Goal: Transaction & Acquisition: Purchase product/service

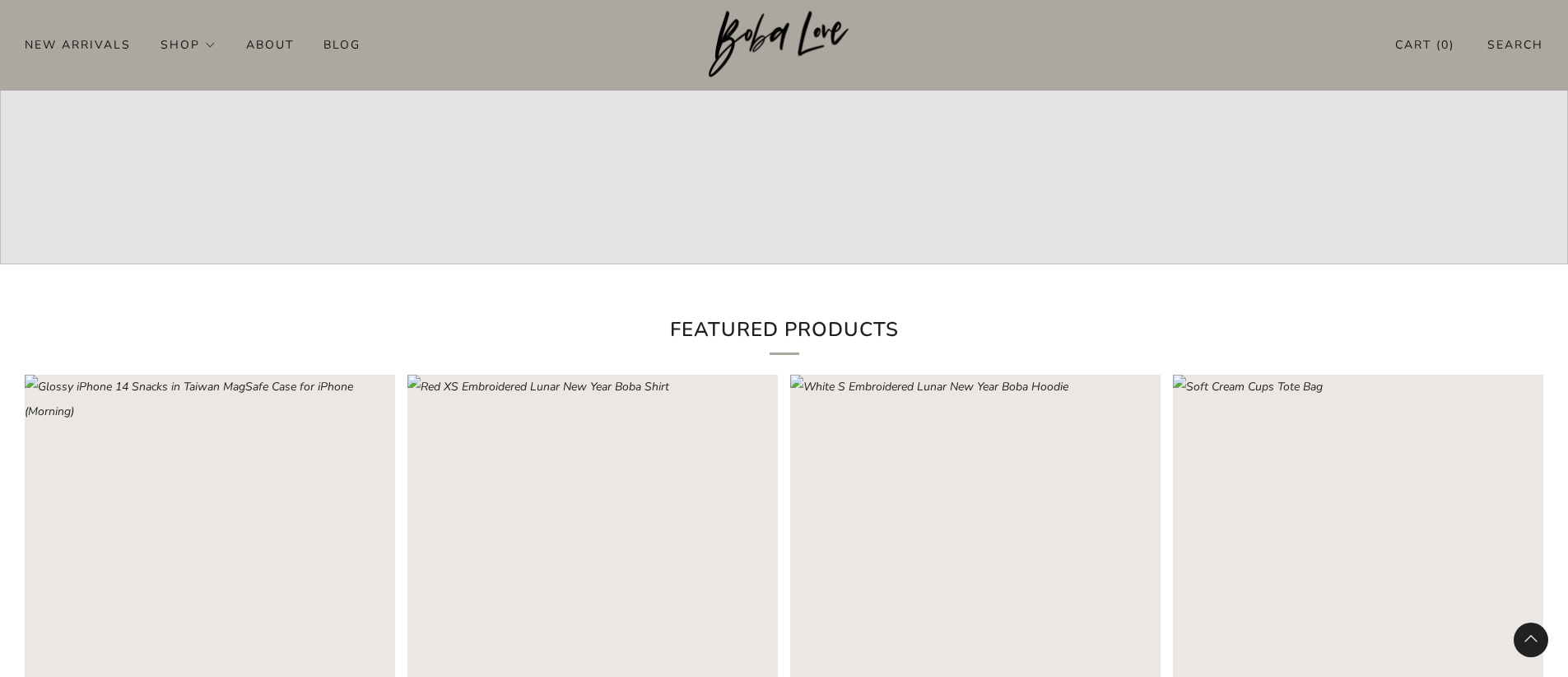
scroll to position [989, 0]
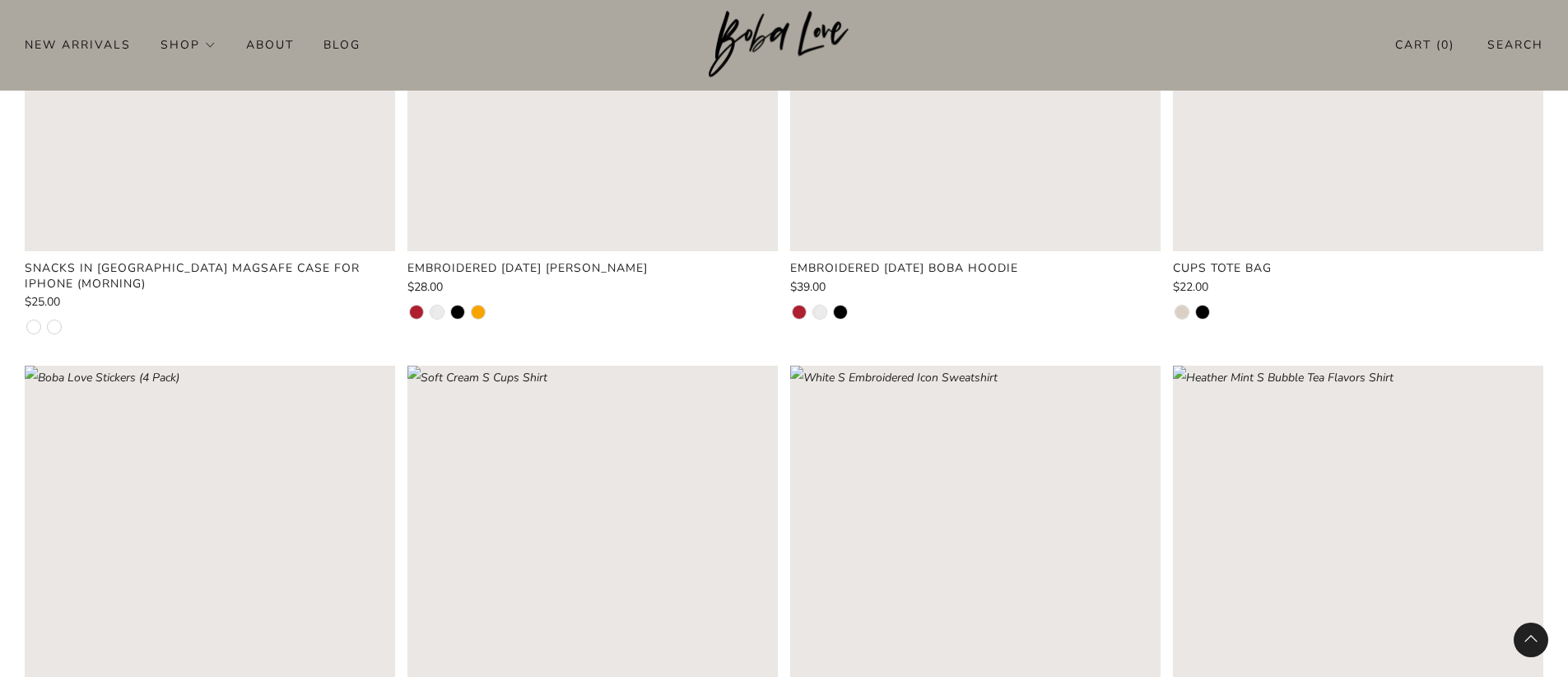
click at [611, 170] on rect "Loading image: Red XS Embroidered Lunar New Year Boba Shirt" at bounding box center [592, 65] width 371 height 371
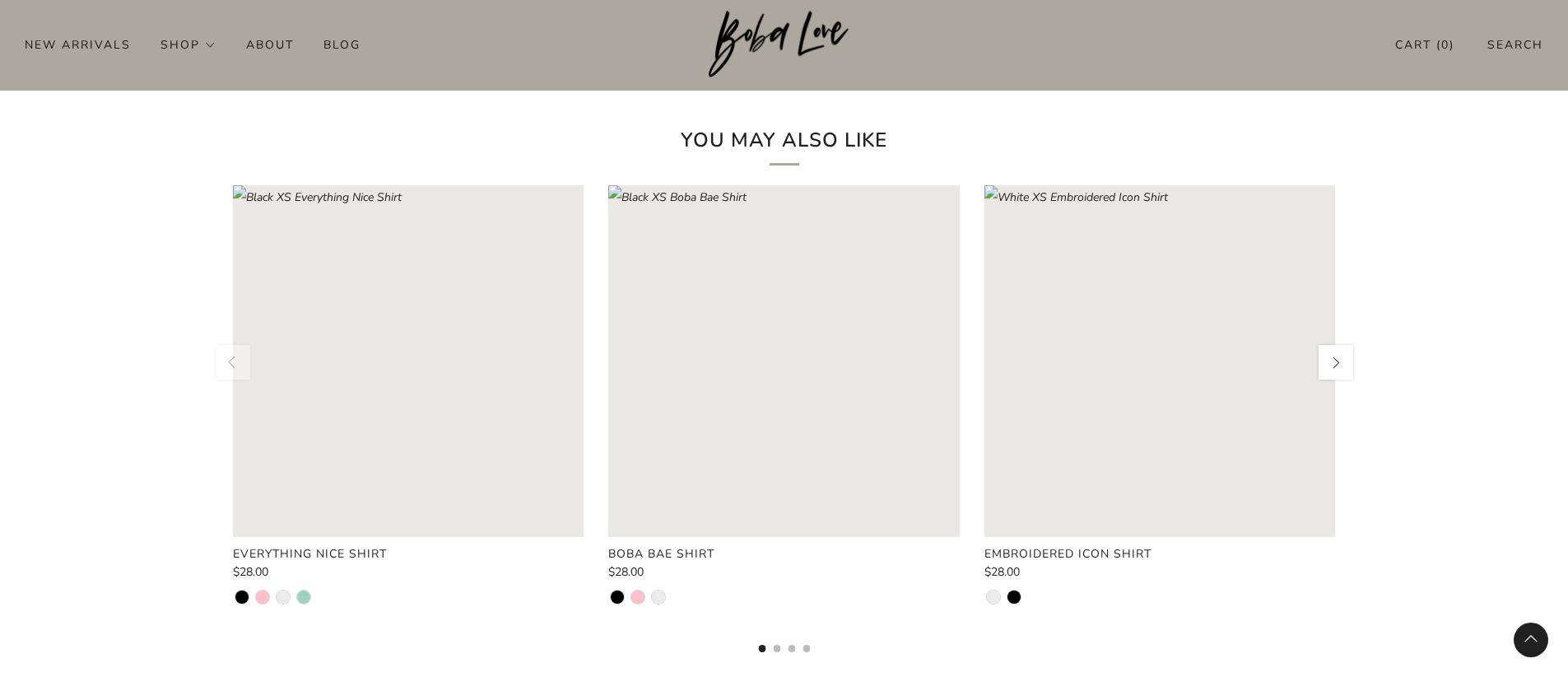
scroll to position [1404, 0]
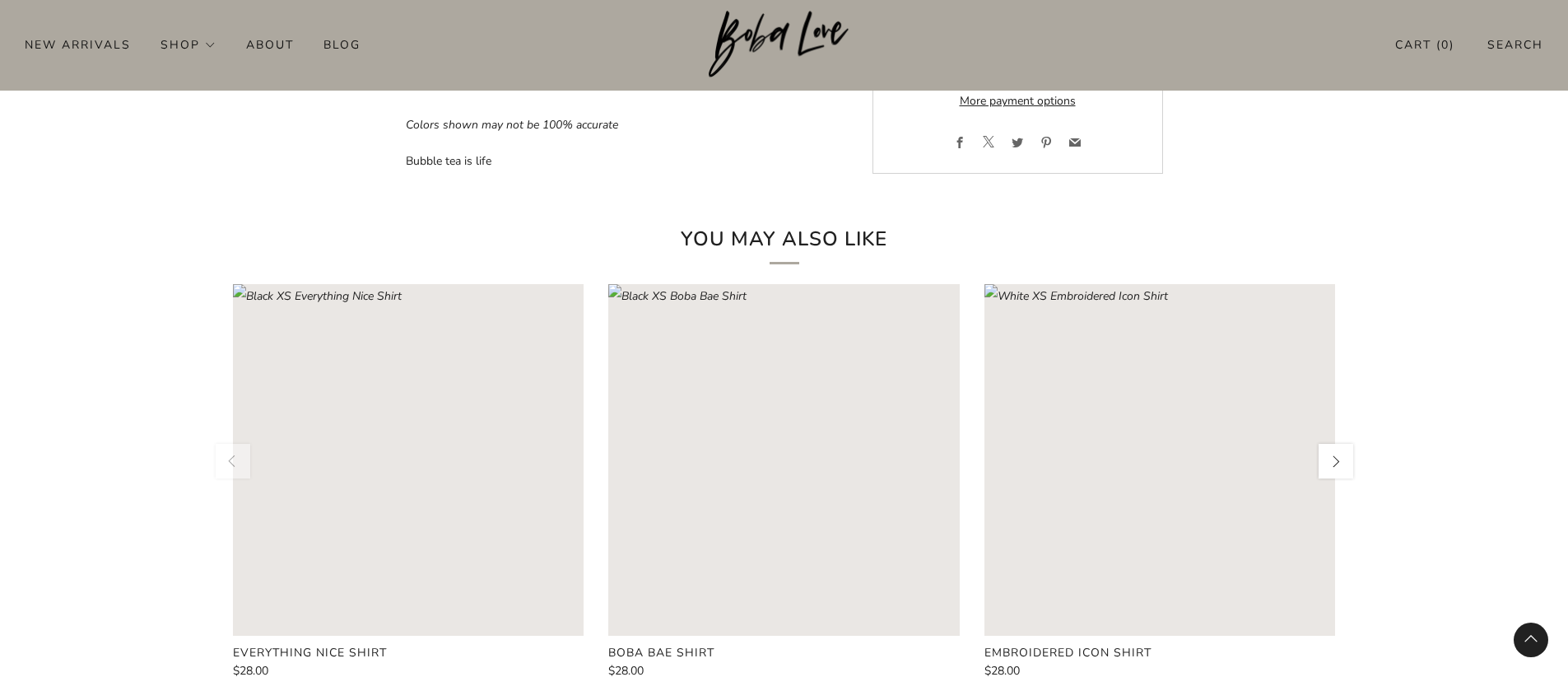
click at [1317, 481] on button "button" at bounding box center [1336, 460] width 39 height 39
click at [1329, 481] on button "button" at bounding box center [1336, 460] width 39 height 39
click at [1337, 481] on button "button" at bounding box center [1336, 460] width 39 height 39
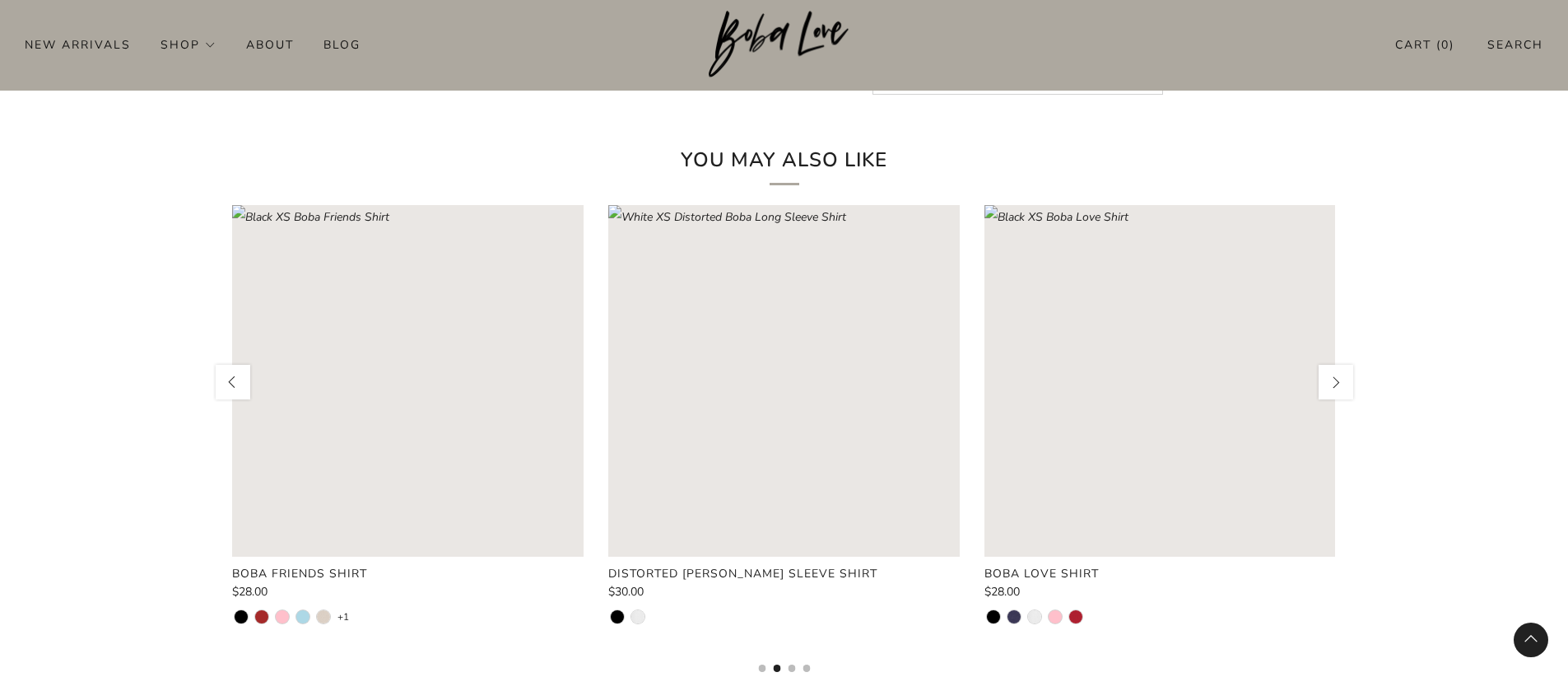
scroll to position [1799, 0]
